Goal: Task Accomplishment & Management: Manage account settings

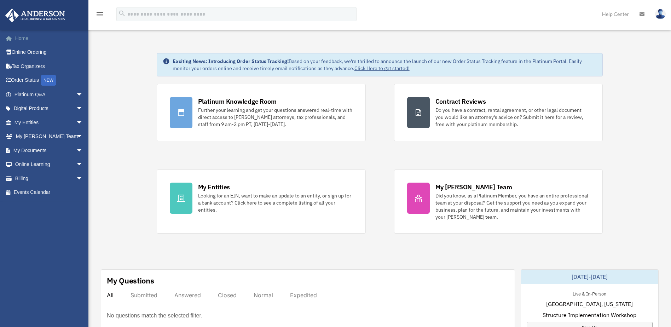
click at [33, 38] on link "Home" at bounding box center [49, 38] width 89 height 14
click at [43, 66] on link "Tax Organizers" at bounding box center [49, 66] width 89 height 14
click at [76, 120] on span "arrow_drop_down" at bounding box center [83, 122] width 14 height 14
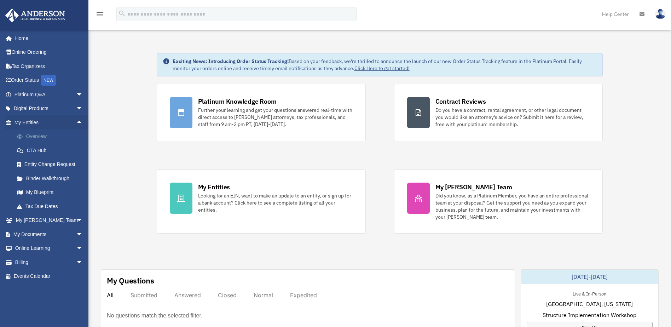
click at [44, 134] on link "Overview" at bounding box center [52, 136] width 84 height 14
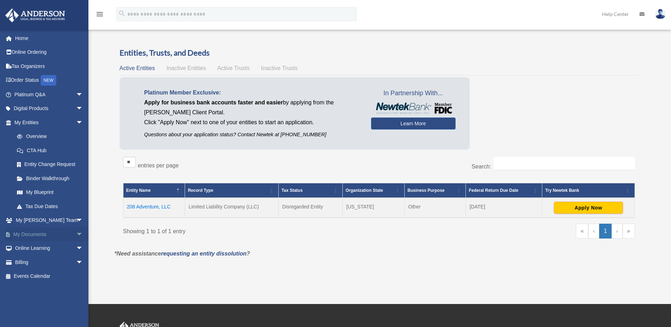
click at [76, 234] on span "arrow_drop_down" at bounding box center [83, 234] width 14 height 14
click at [30, 248] on link "Box" at bounding box center [52, 248] width 84 height 14
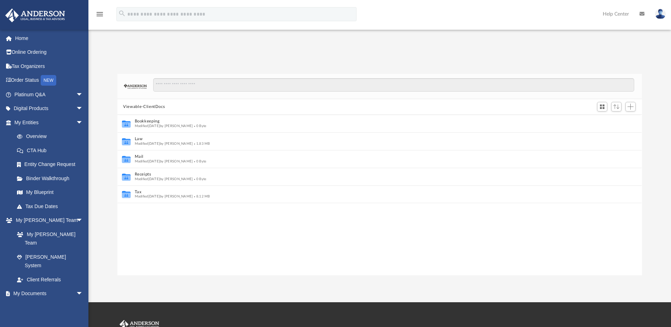
scroll to position [6, 6]
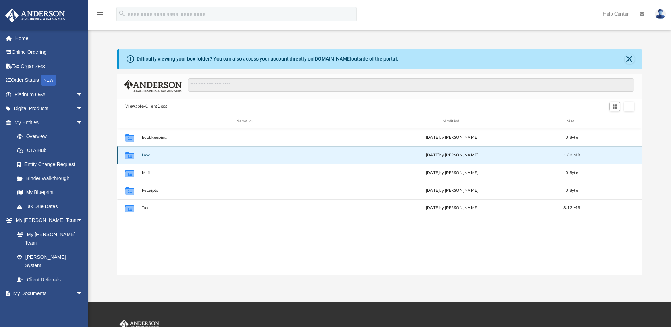
click at [146, 155] on button "Law" at bounding box center [244, 155] width 205 height 5
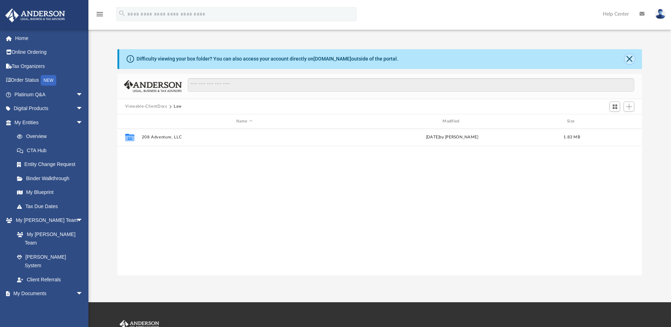
click at [629, 58] on button "Close" at bounding box center [630, 59] width 10 height 10
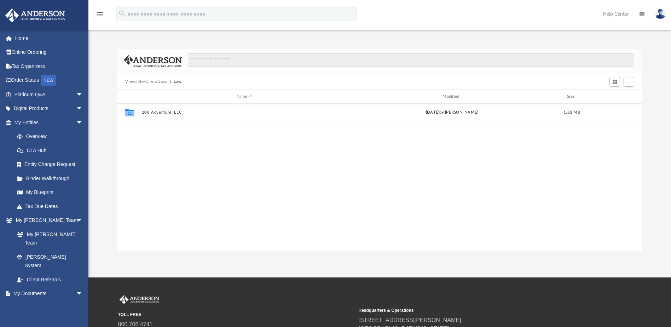
click at [153, 80] on button "Viewable-ClientDocs" at bounding box center [146, 82] width 42 height 6
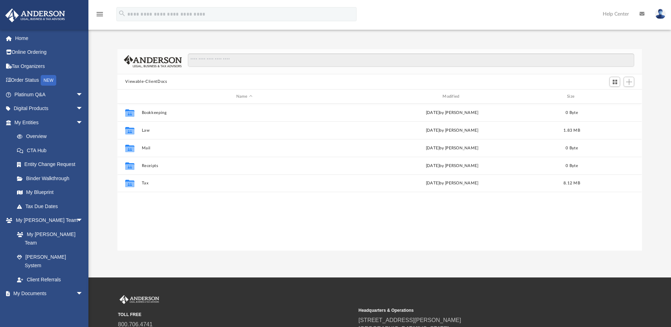
click at [177, 228] on div "Collaborated Folder Bookkeeping [DATE] by [PERSON_NAME] 0 Byte Collaborated Fol…" at bounding box center [379, 177] width 524 height 146
click at [628, 85] on button "Add" at bounding box center [628, 82] width 11 height 10
click at [617, 94] on li "Upload" at bounding box center [619, 95] width 23 height 7
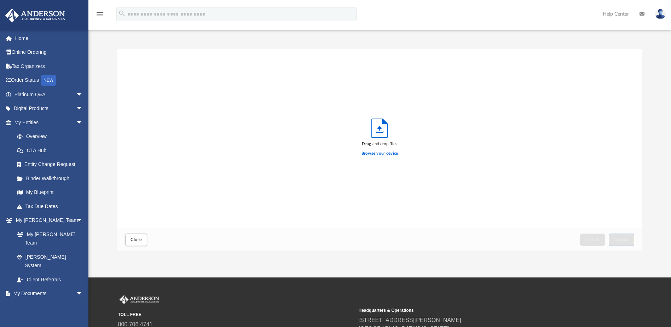
scroll to position [174, 519]
click at [384, 153] on label "Browse your device" at bounding box center [379, 153] width 37 height 6
click at [0, 0] on input "Browse your device" at bounding box center [0, 0] width 0 height 0
click at [615, 239] on span "Upload" at bounding box center [621, 239] width 15 height 4
click at [145, 242] on button "Close" at bounding box center [136, 239] width 22 height 12
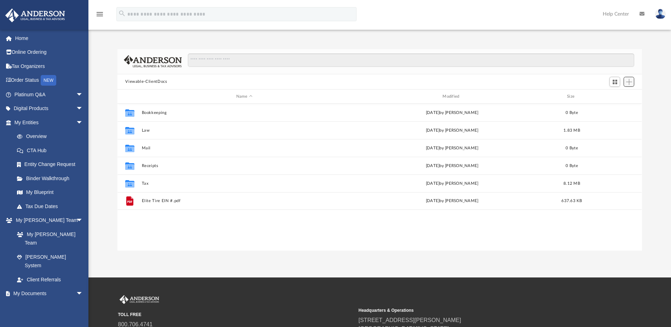
click at [627, 82] on span "Add" at bounding box center [629, 82] width 6 height 6
click at [616, 96] on li "Upload" at bounding box center [619, 95] width 23 height 7
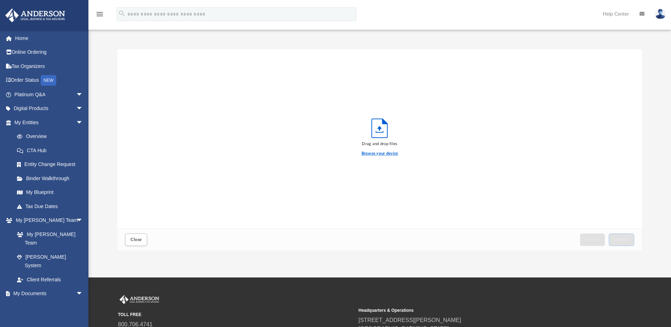
click at [379, 153] on label "Browse your device" at bounding box center [379, 153] width 37 height 6
click at [0, 0] on input "Browse your device" at bounding box center [0, 0] width 0 height 0
click at [625, 242] on button "Upload" at bounding box center [621, 239] width 25 height 12
click at [135, 238] on span "Close" at bounding box center [135, 239] width 11 height 4
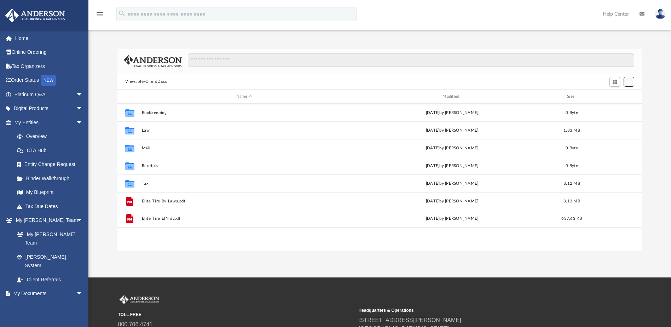
click at [626, 83] on span "Add" at bounding box center [629, 82] width 6 height 6
click at [619, 96] on li "Upload" at bounding box center [619, 95] width 23 height 7
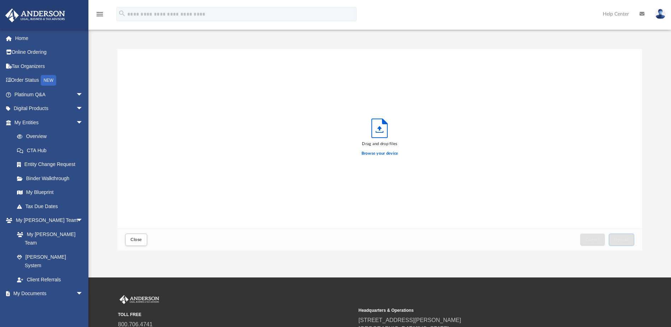
click at [379, 148] on div "Browse your device" at bounding box center [379, 153] width 37 height 12
click at [383, 150] on label "Browse your device" at bounding box center [379, 153] width 37 height 6
click at [0, 0] on input "Browse your device" at bounding box center [0, 0] width 0 height 0
click at [619, 239] on span "Upload" at bounding box center [621, 239] width 15 height 4
click at [137, 243] on button "Close" at bounding box center [136, 239] width 22 height 12
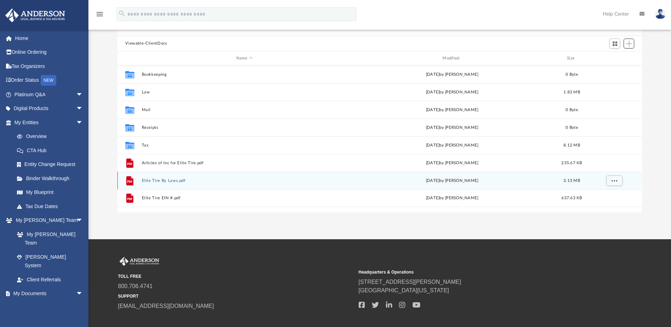
scroll to position [0, 0]
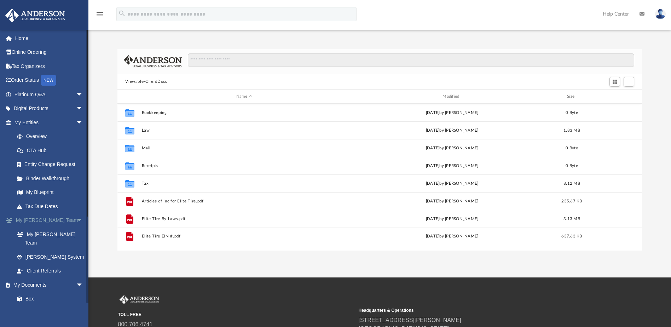
click at [76, 220] on span "arrow_drop_down" at bounding box center [83, 220] width 14 height 14
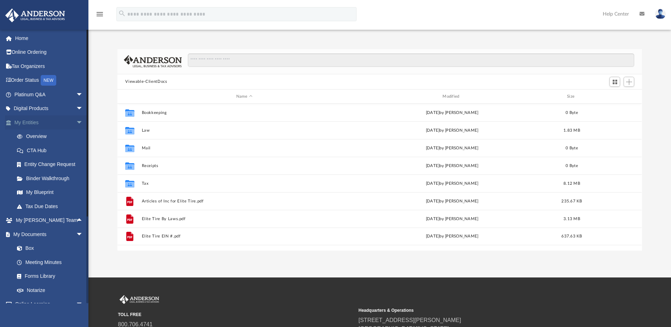
click at [76, 124] on span "arrow_drop_down" at bounding box center [83, 122] width 14 height 14
click at [76, 151] on span "arrow_drop_down" at bounding box center [83, 150] width 14 height 14
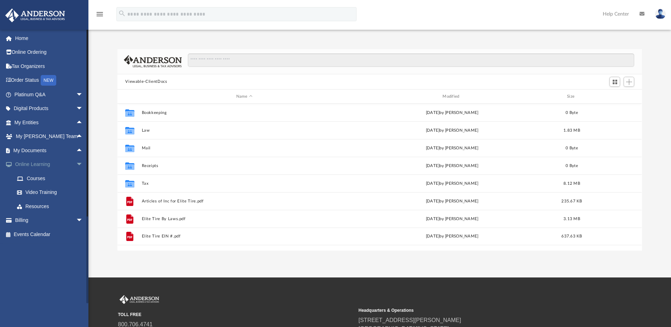
click at [76, 165] on span "arrow_drop_down" at bounding box center [83, 164] width 14 height 14
click at [76, 181] on span "arrow_drop_down" at bounding box center [83, 178] width 14 height 14
click at [76, 180] on span "arrow_drop_up" at bounding box center [83, 178] width 14 height 14
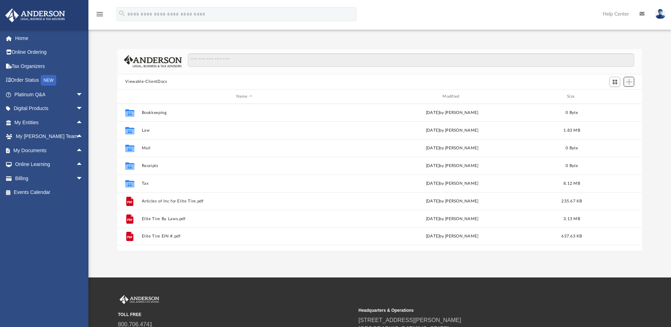
click at [626, 82] on span "Add" at bounding box center [629, 82] width 6 height 6
click at [611, 99] on li "Upload" at bounding box center [619, 95] width 23 height 7
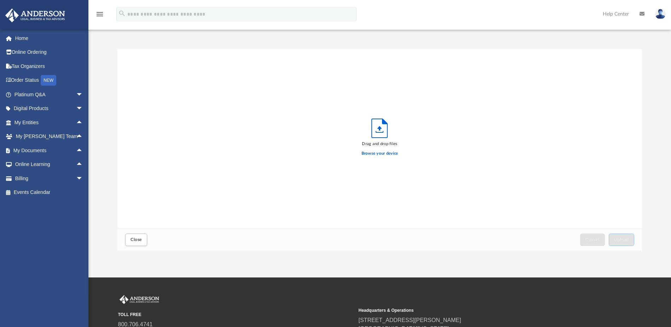
scroll to position [174, 519]
click at [372, 154] on label "Browse your device" at bounding box center [379, 153] width 37 height 6
click at [0, 0] on input "Browse your device" at bounding box center [0, 0] width 0 height 0
click at [630, 244] on button "Upload" at bounding box center [621, 239] width 25 height 12
click at [134, 234] on button "Close" at bounding box center [136, 239] width 22 height 12
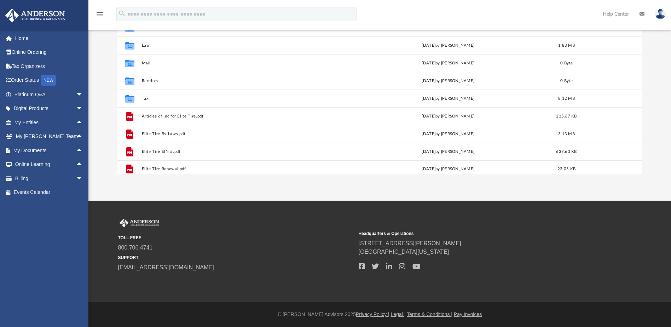
scroll to position [13, 0]
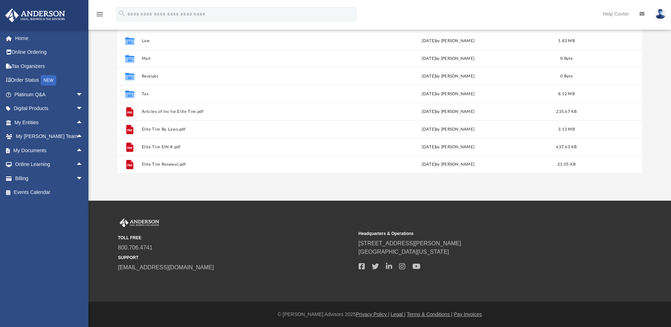
click at [663, 17] on img at bounding box center [660, 14] width 11 height 10
click at [657, 40] on ul "elite_tire@yahoo.com My Profile Reset Password Logout" at bounding box center [628, 36] width 76 height 24
click at [658, 19] on link at bounding box center [660, 13] width 21 height 31
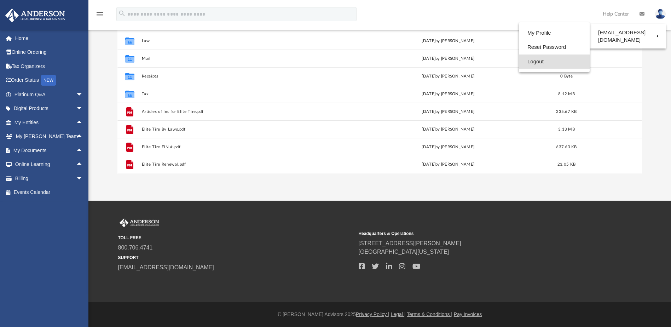
click at [532, 63] on link "Logout" at bounding box center [554, 61] width 71 height 14
